Goal: Information Seeking & Learning: Learn about a topic

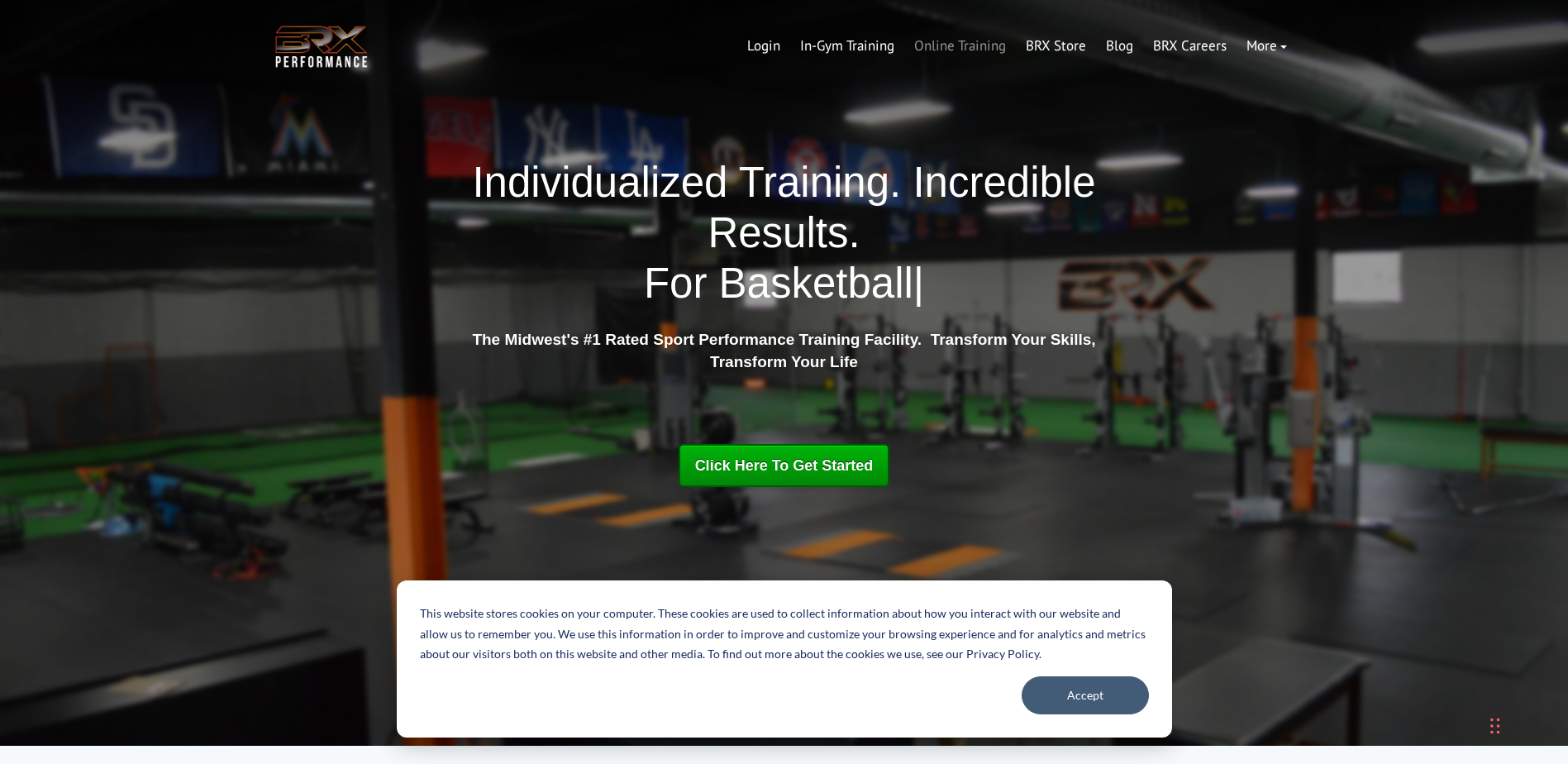
click at [950, 44] on link "Online Training" at bounding box center [959, 46] width 111 height 39
